Goal: Task Accomplishment & Management: Use online tool/utility

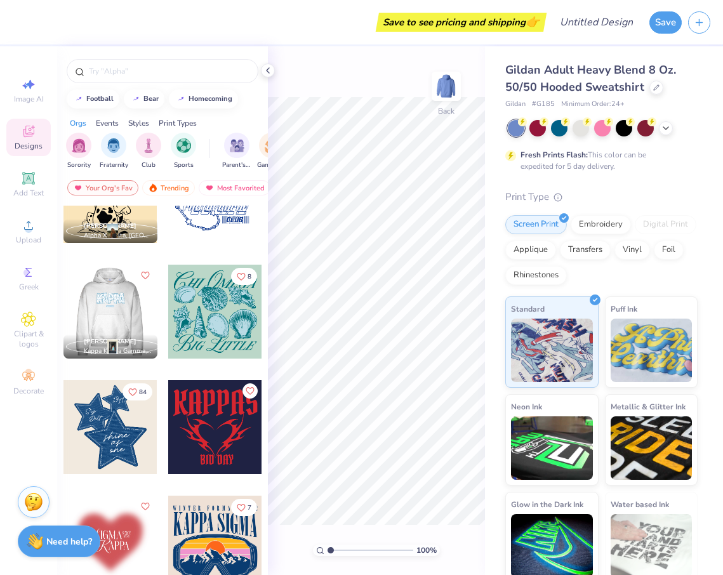
scroll to position [1446, 0]
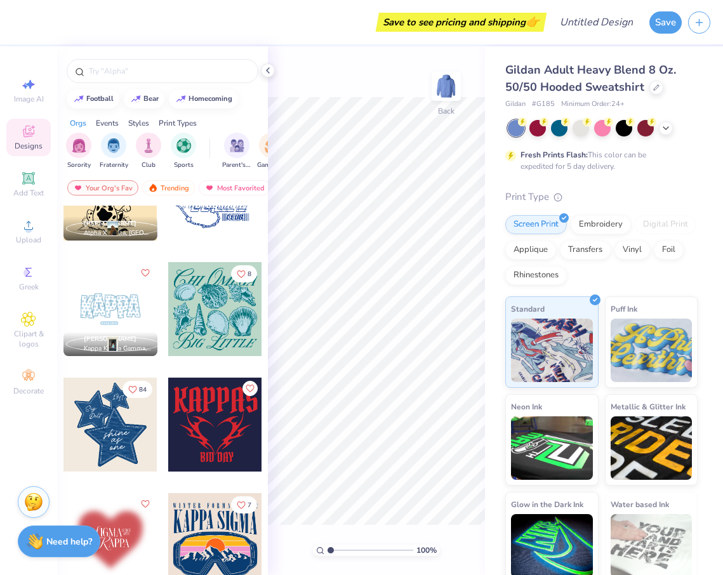
click at [27, 254] on div "Image AI Designs Add Text Upload Greek Clipart & logos Decorate" at bounding box center [28, 236] width 44 height 329
click at [27, 237] on span "Upload" at bounding box center [28, 240] width 25 height 10
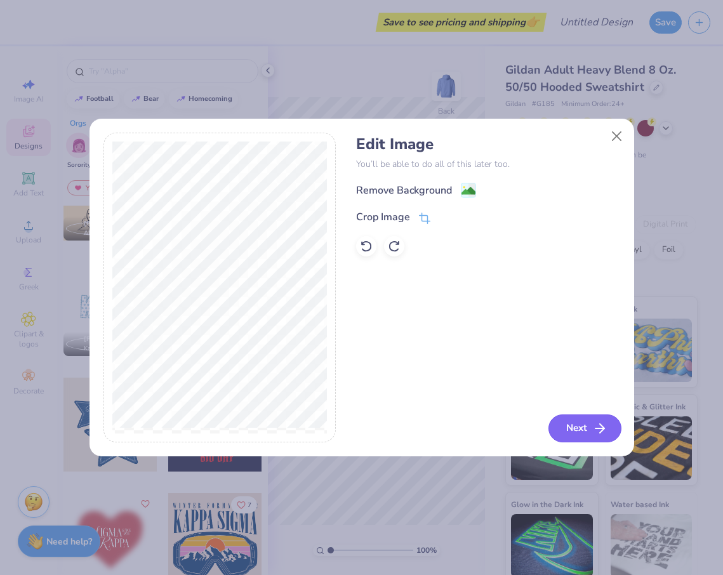
click at [576, 429] on button "Next" at bounding box center [584, 428] width 73 height 28
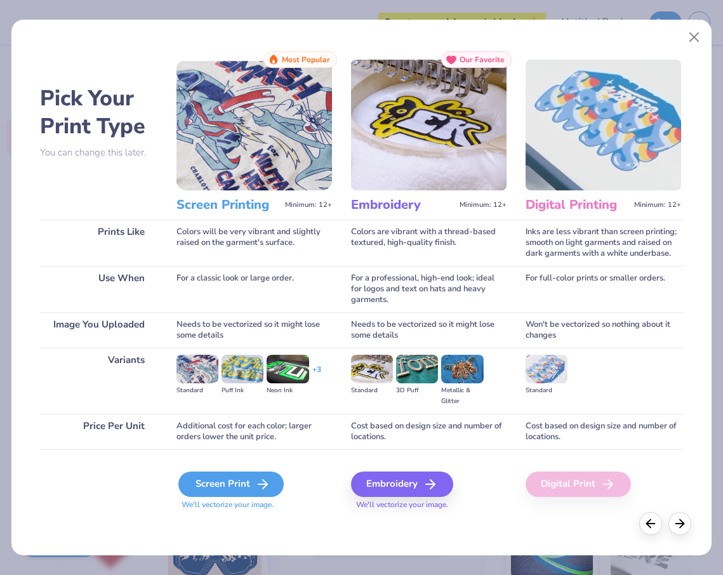
click at [225, 486] on div "Screen Print" at bounding box center [230, 483] width 105 height 25
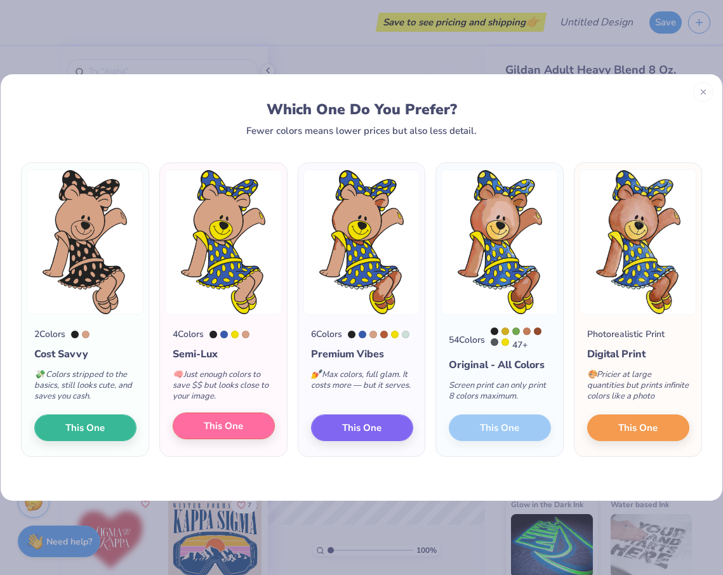
click at [230, 425] on span "This One" at bounding box center [223, 426] width 39 height 15
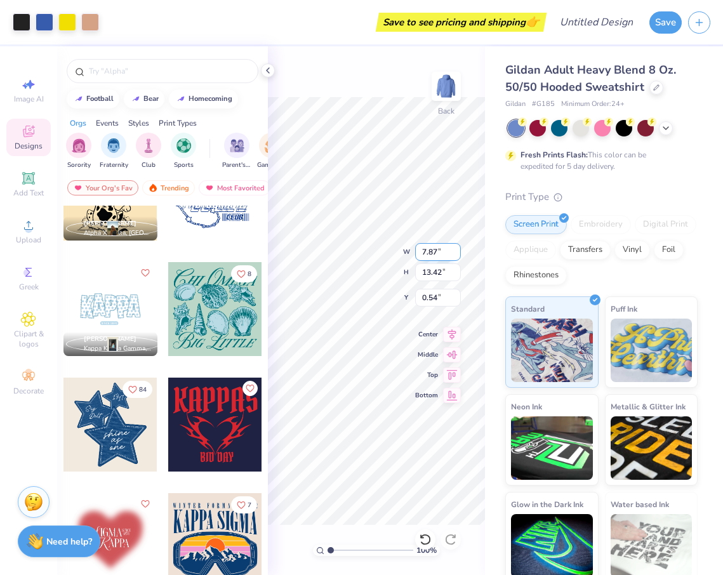
type input "4.89"
type input "8.35"
type input "5.61"
click at [368, 258] on div "100 % Back W 4.89 H 8.35 Y 5.61 Center Middle Top Bottom" at bounding box center [376, 310] width 217 height 529
type input "5.65"
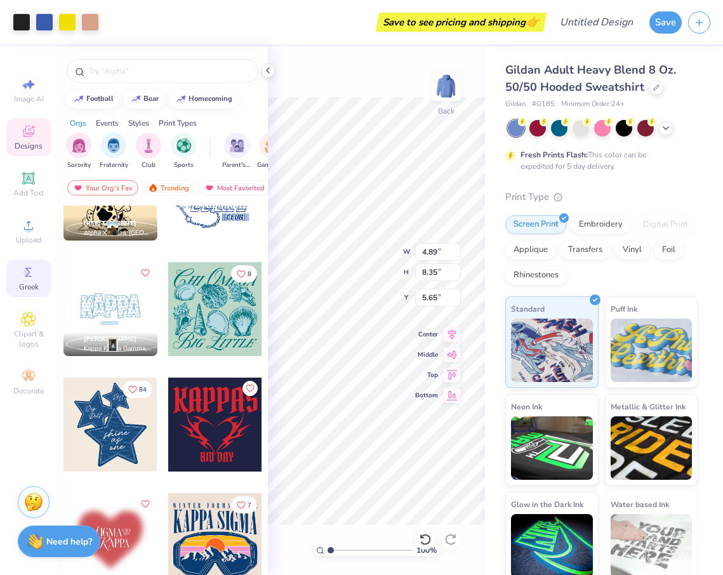
click at [24, 284] on span "Greek" at bounding box center [29, 287] width 20 height 10
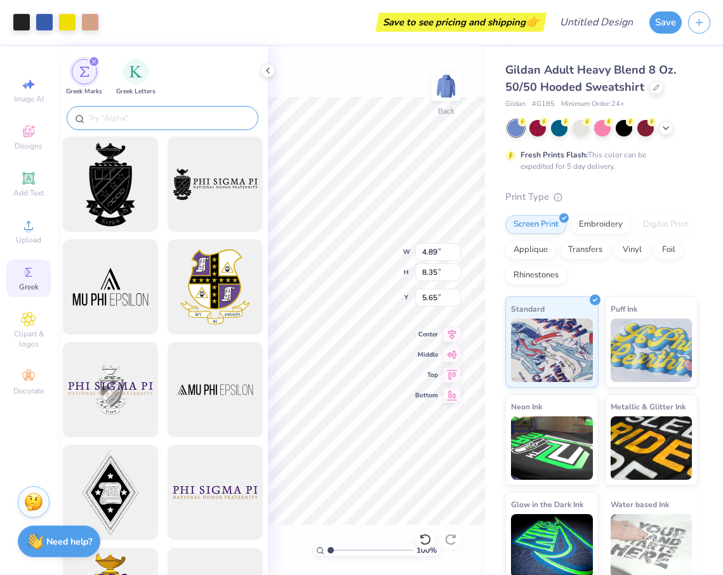
click at [145, 114] on input "text" at bounding box center [169, 118] width 162 height 13
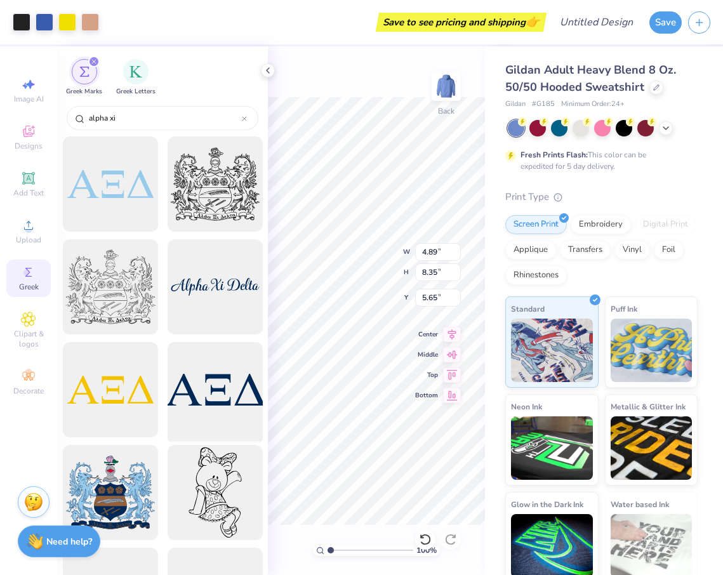
type input "alpha xi"
click at [203, 374] on div at bounding box center [214, 390] width 105 height 105
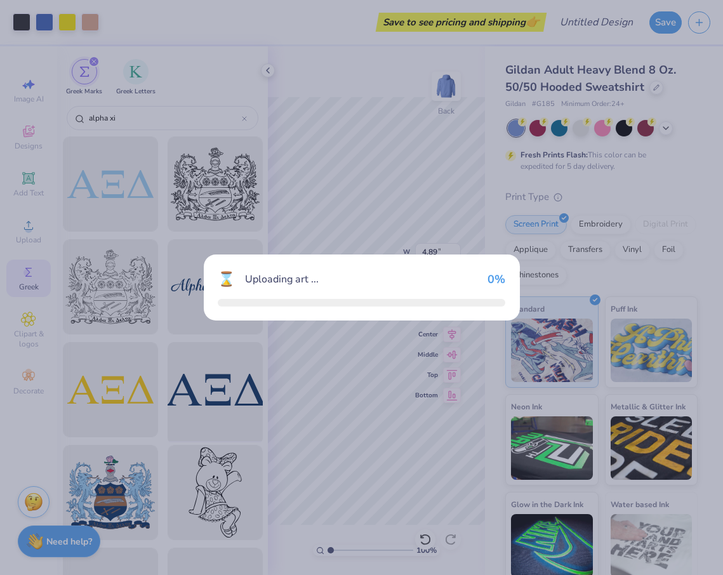
type input "15.00"
type input "4.82"
type input "3.00"
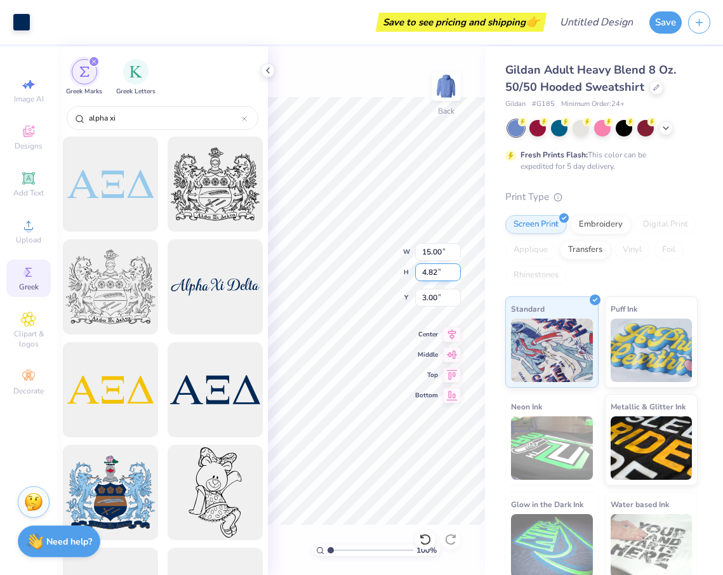
type input "4.75"
type input "1.53"
type input "12.15"
